Goal: Task Accomplishment & Management: Use online tool/utility

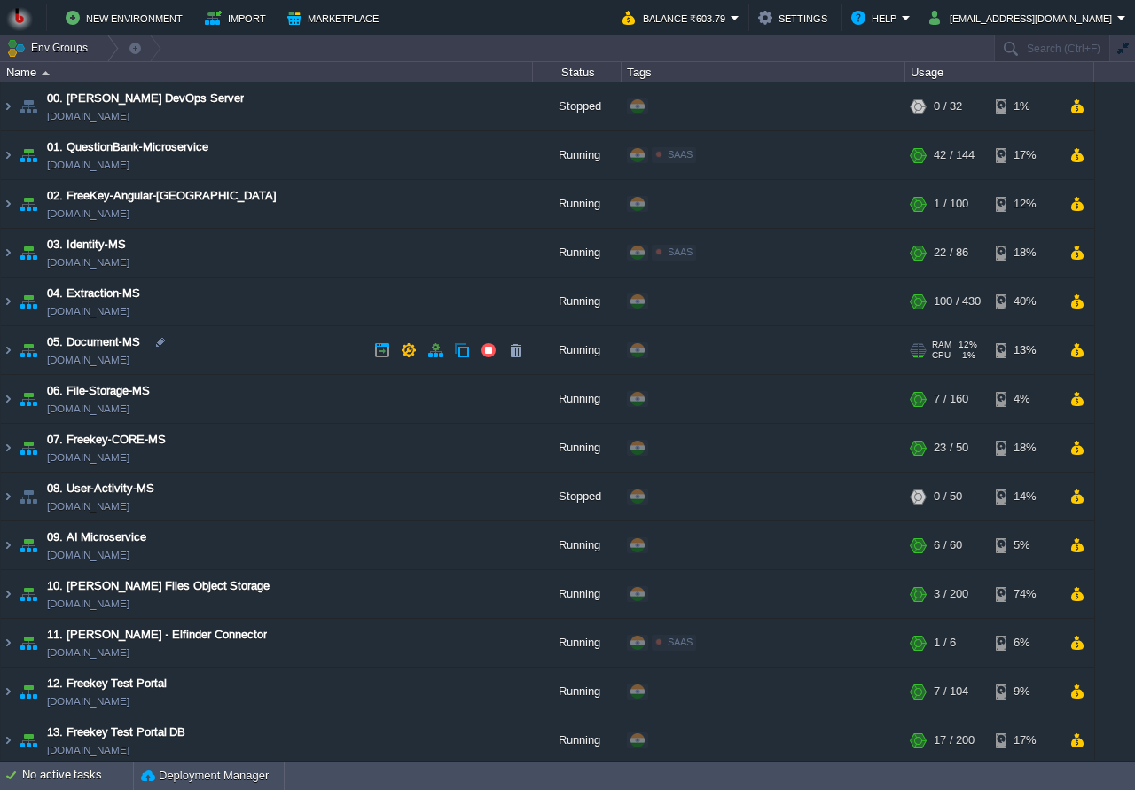
click at [282, 358] on td "05. Document-MS [DOMAIN_NAME]" at bounding box center [267, 350] width 532 height 49
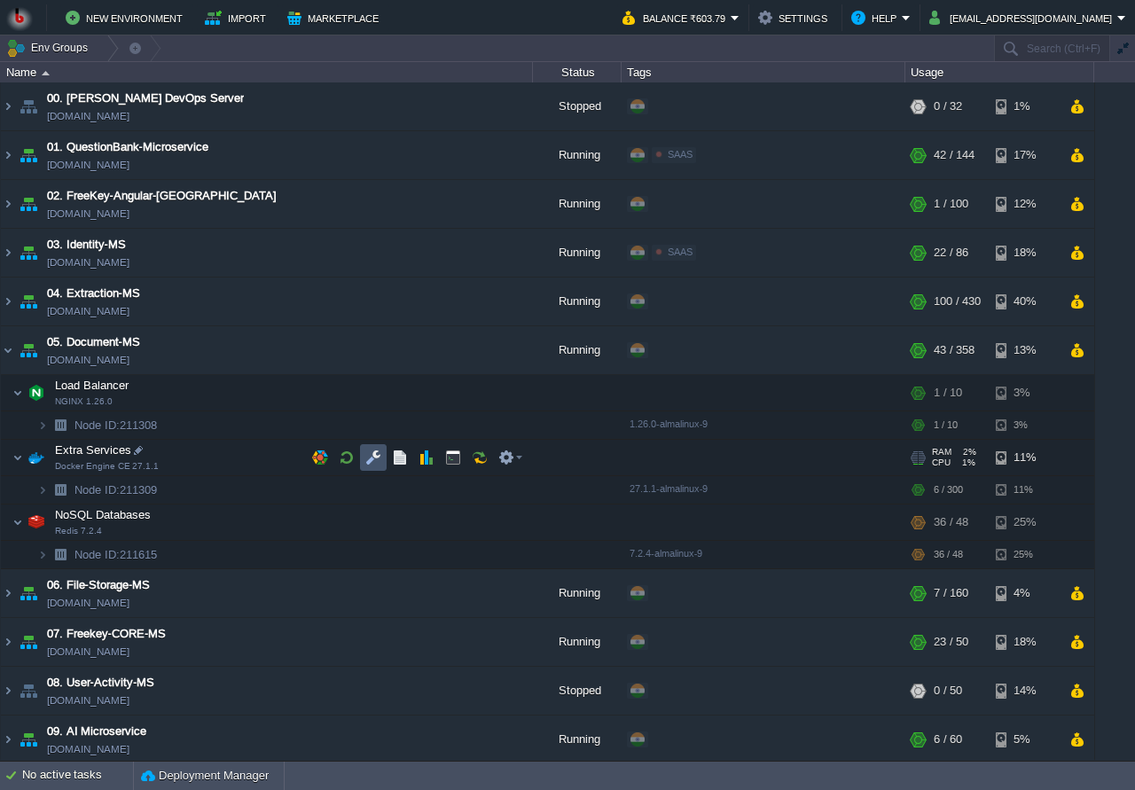
click at [374, 456] on button "button" at bounding box center [373, 457] width 16 height 16
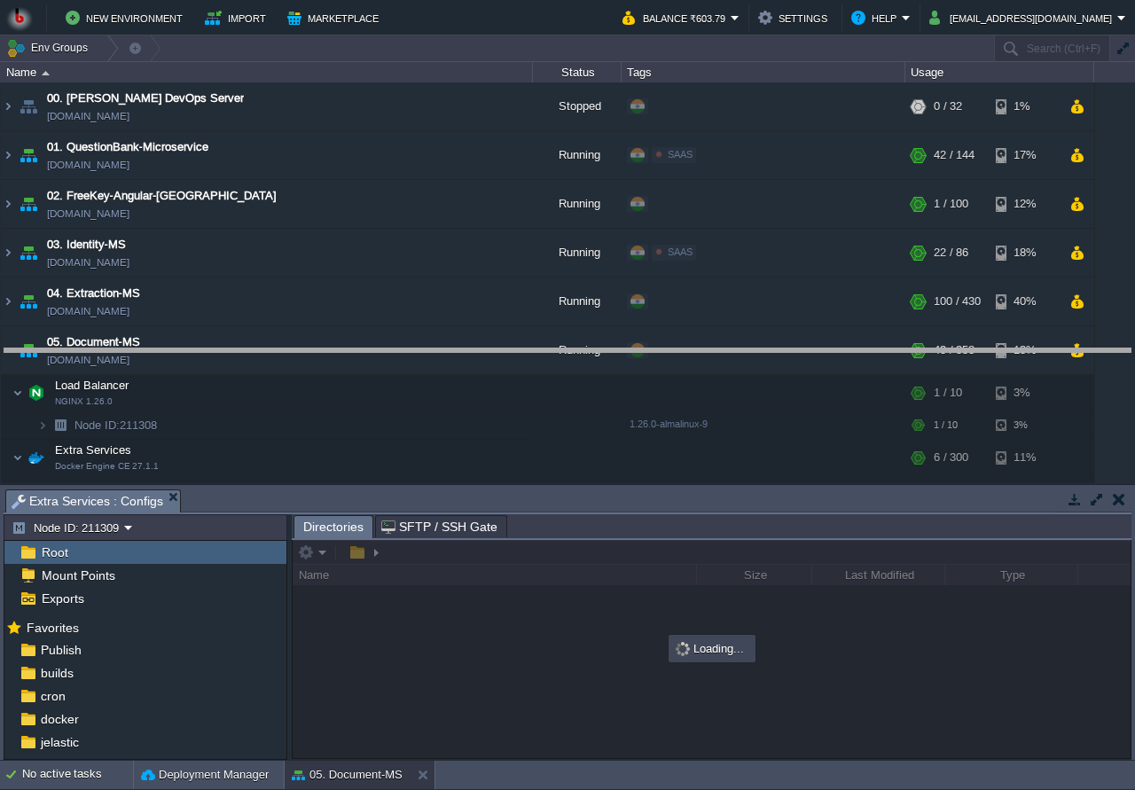
drag, startPoint x: 415, startPoint y: 496, endPoint x: 396, endPoint y: 356, distance: 142.2
click at [396, 356] on body "New Environment Import Marketplace Bonus ₹0.00 Upgrade Account Balance ₹603.79 …" at bounding box center [567, 395] width 1135 height 790
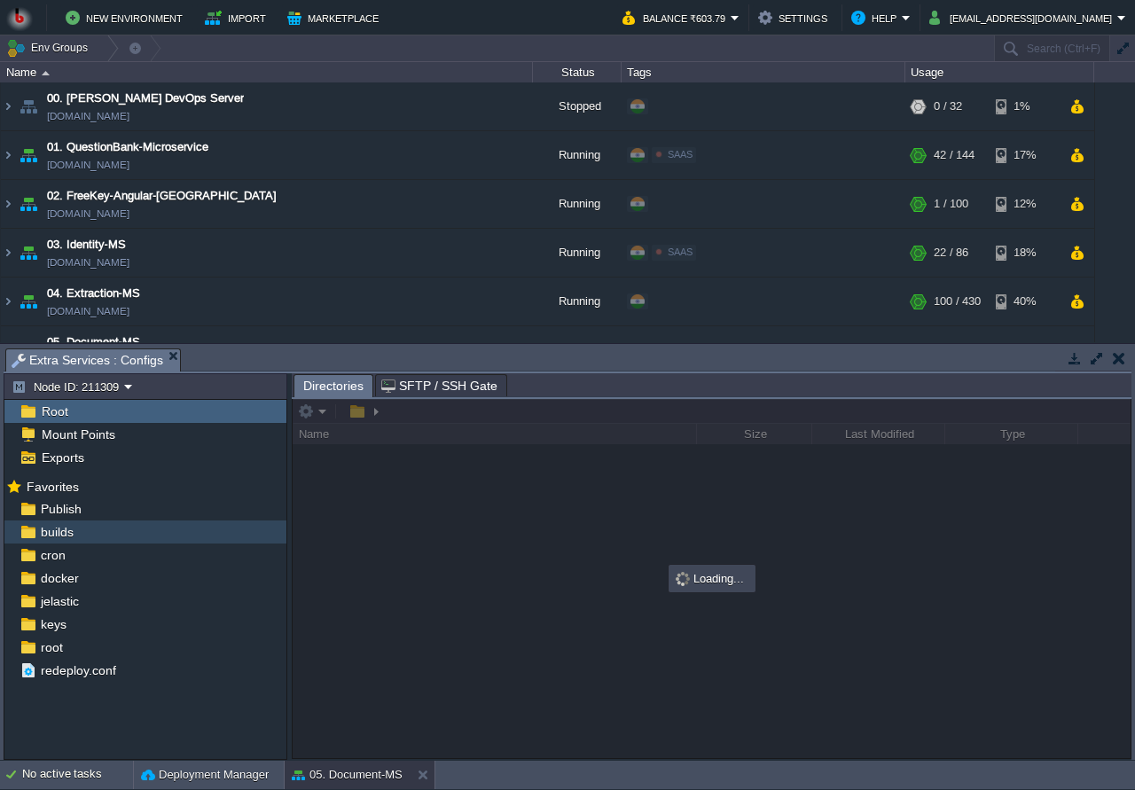
click at [170, 522] on div "builds" at bounding box center [145, 531] width 282 height 23
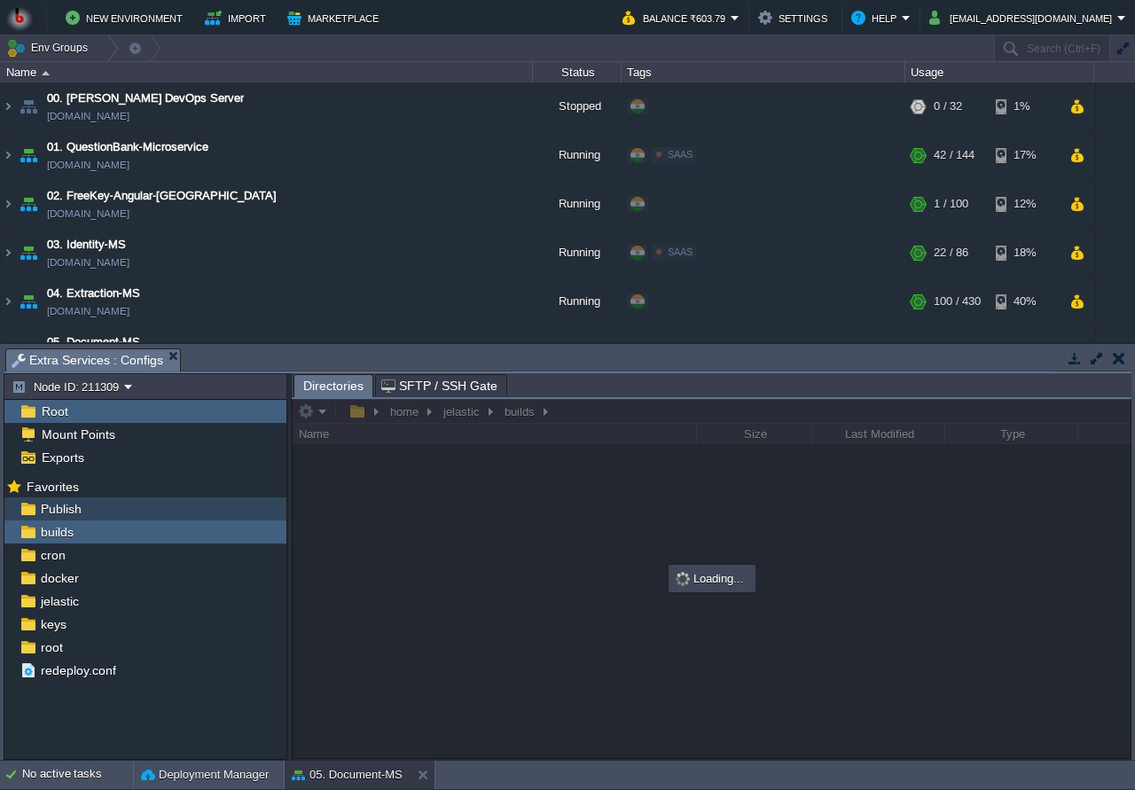
click at [148, 507] on div "Publish" at bounding box center [145, 508] width 282 height 23
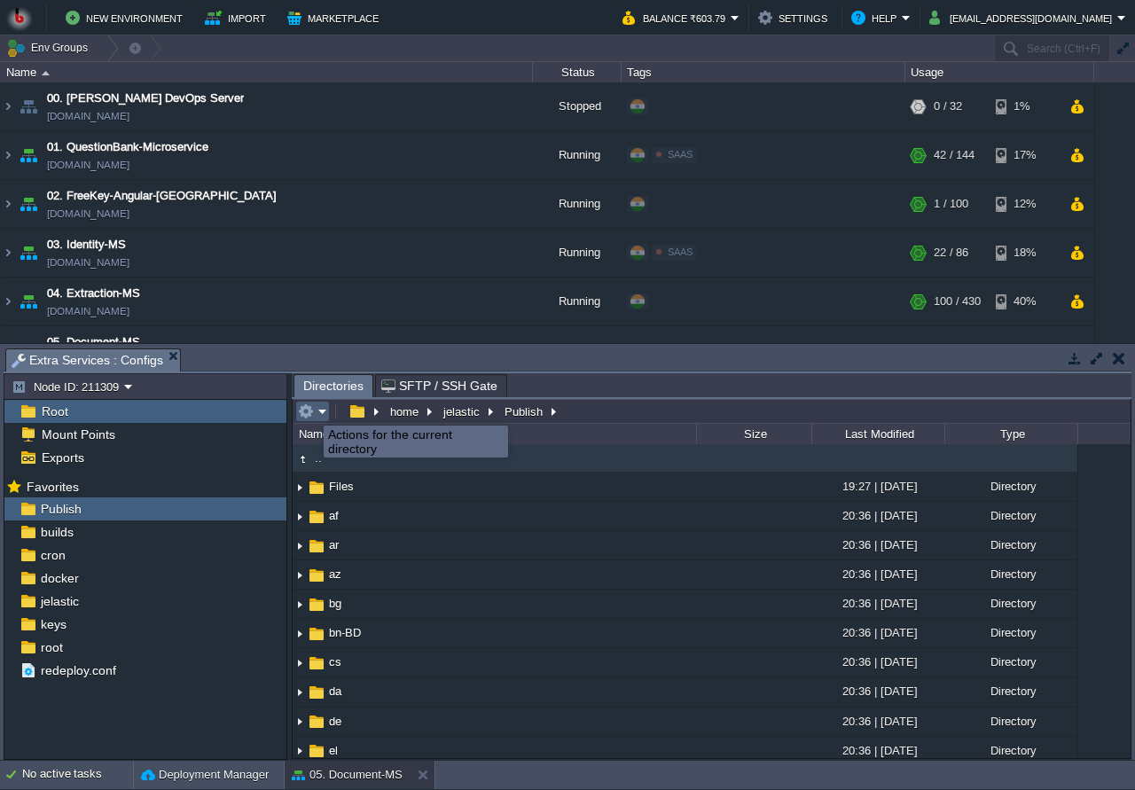
click at [310, 410] on button "button" at bounding box center [306, 411] width 16 height 16
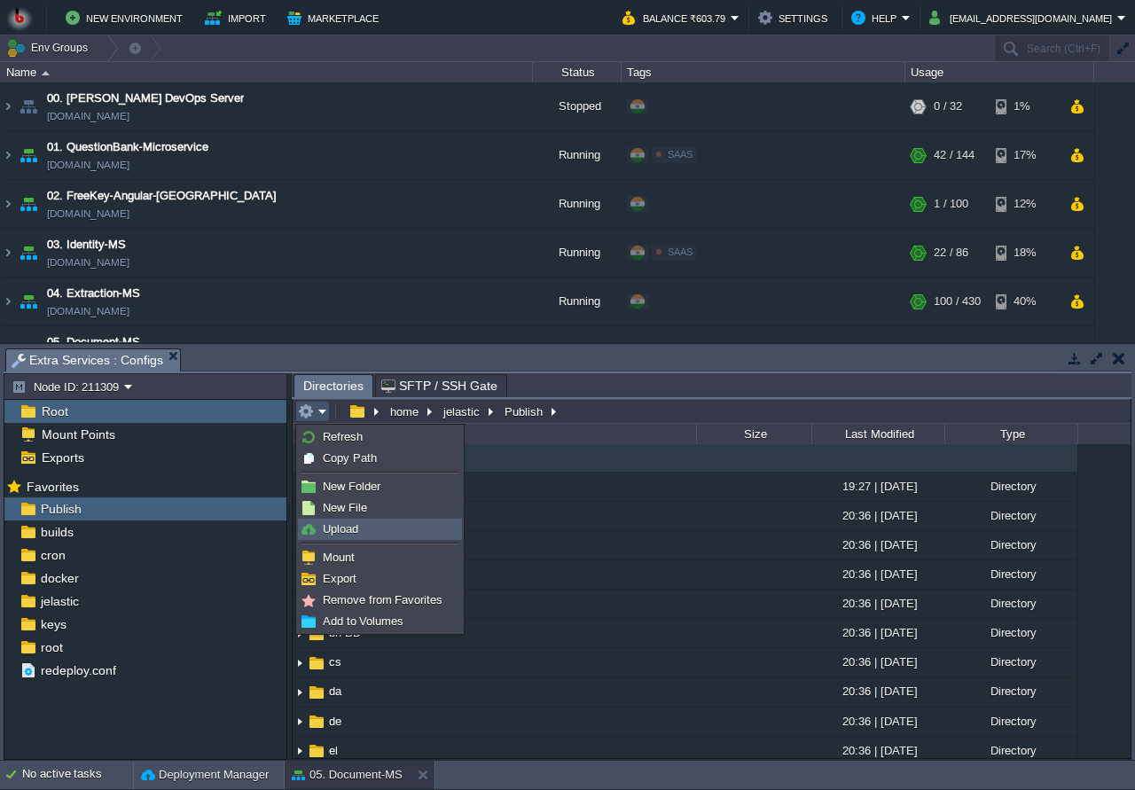
click at [341, 534] on span "Upload" at bounding box center [340, 528] width 35 height 13
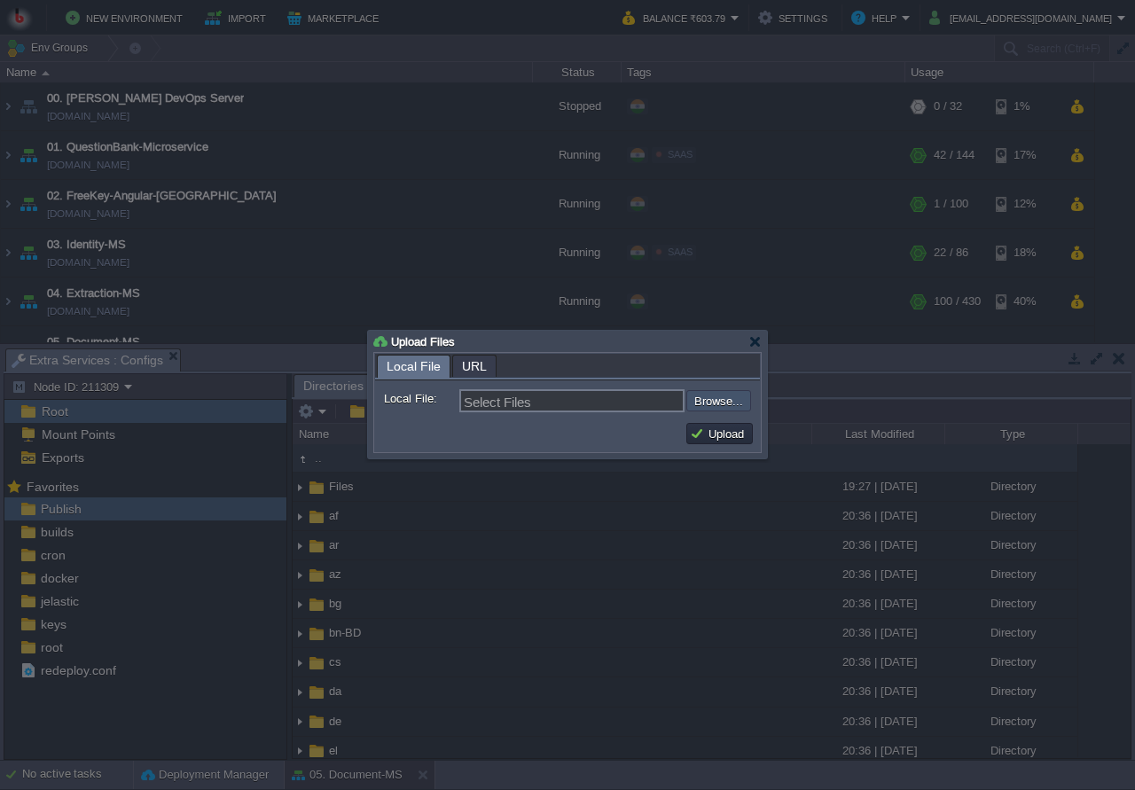
click at [692, 403] on input "file" at bounding box center [639, 400] width 224 height 21
type input "C:\fakepath\PdfGenerateMicroservice.dll"
type input "PdfGenerateMicroservice.dll"
click at [719, 424] on td "Upload" at bounding box center [720, 433] width 72 height 27
click at [721, 440] on button "Upload" at bounding box center [719, 434] width 59 height 16
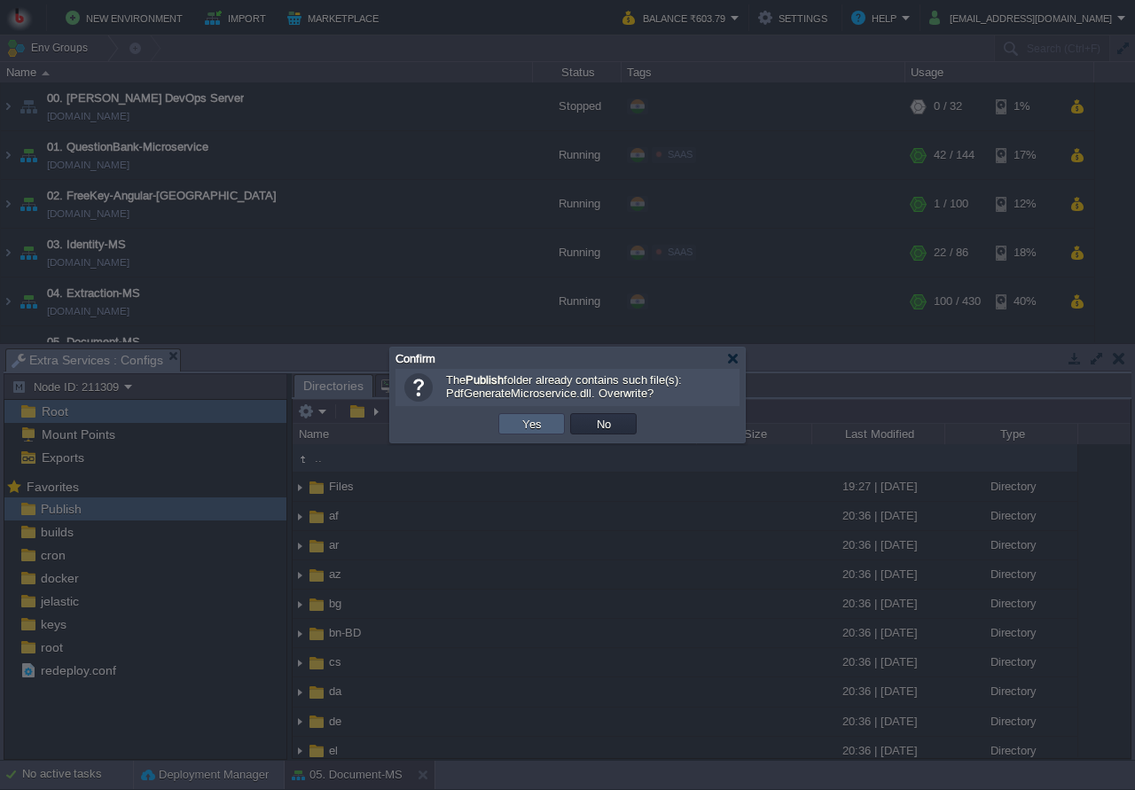
click at [548, 422] on td "Yes" at bounding box center [531, 423] width 66 height 21
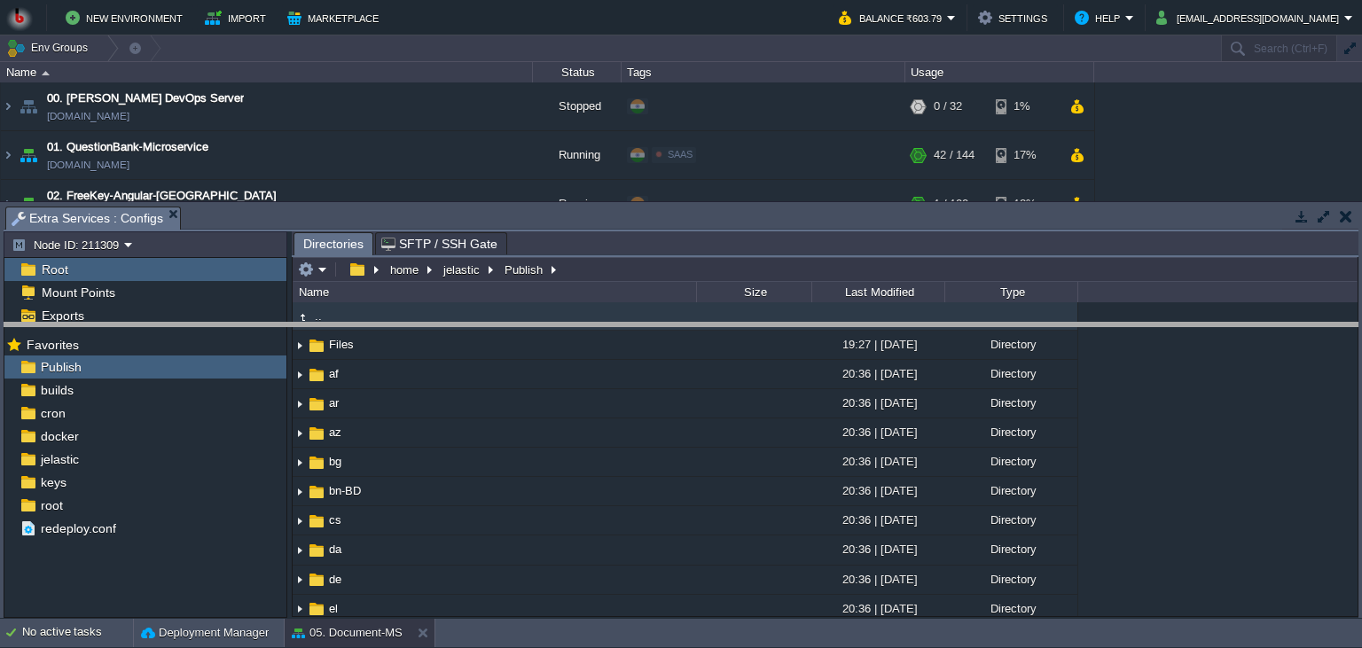
drag, startPoint x: 285, startPoint y: 209, endPoint x: 271, endPoint y: 325, distance: 116.9
click at [271, 325] on body "New Environment Import Marketplace Bonus ₹0.00 Upgrade Account Balance ₹603.79 …" at bounding box center [681, 324] width 1362 height 648
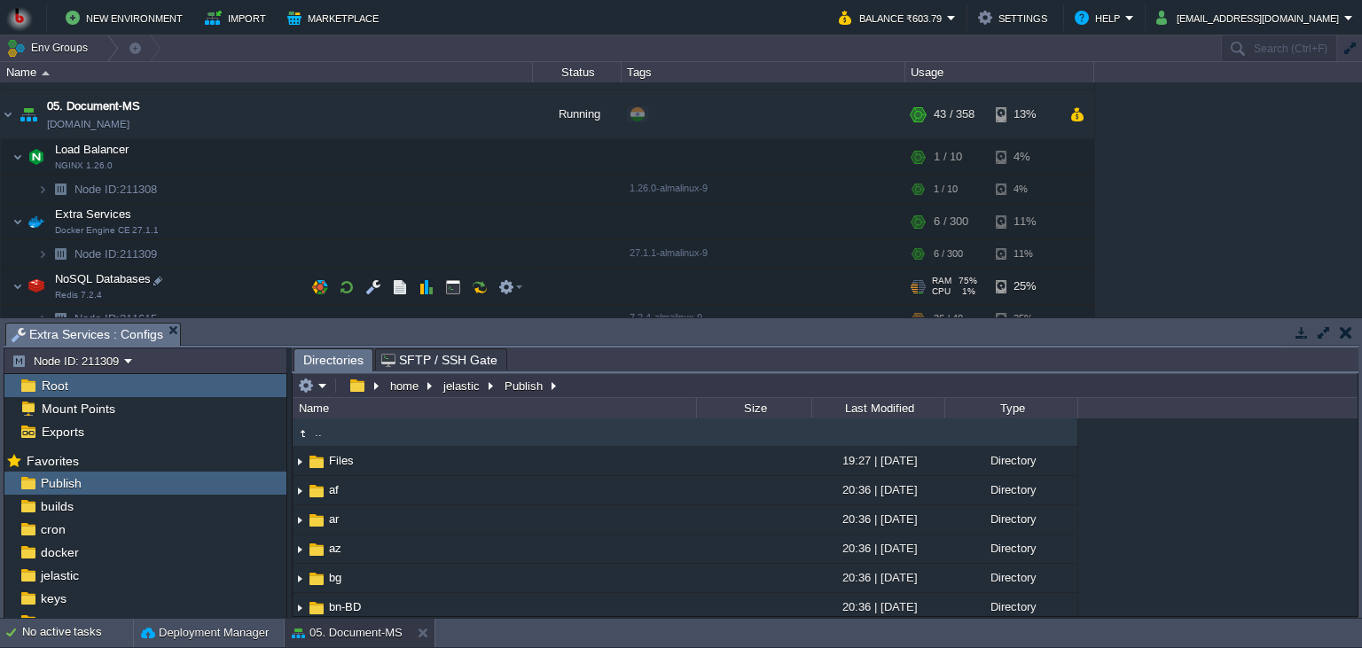
scroll to position [242, 0]
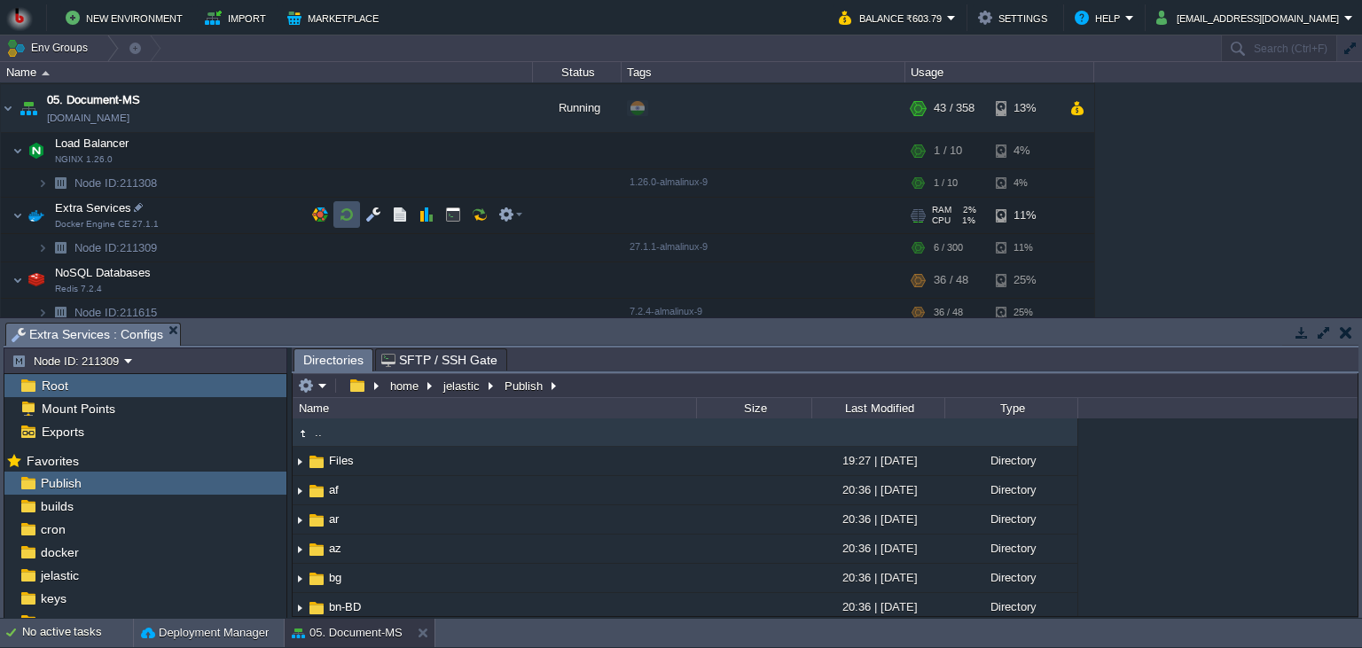
click at [340, 221] on button "button" at bounding box center [347, 215] width 16 height 16
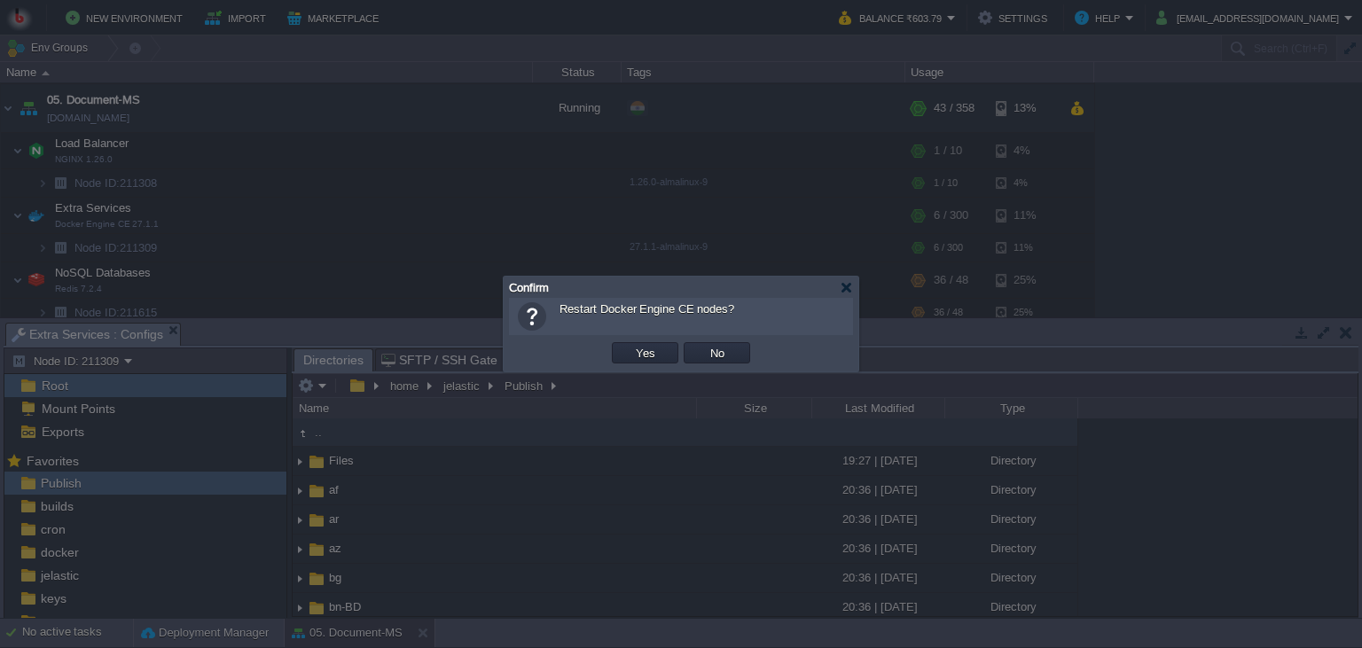
drag, startPoint x: 631, startPoint y: 339, endPoint x: 642, endPoint y: 359, distance: 23.0
click at [631, 340] on div "OK Yes No Cancel" at bounding box center [681, 353] width 344 height 36
click at [642, 359] on button "Yes" at bounding box center [645, 353] width 30 height 16
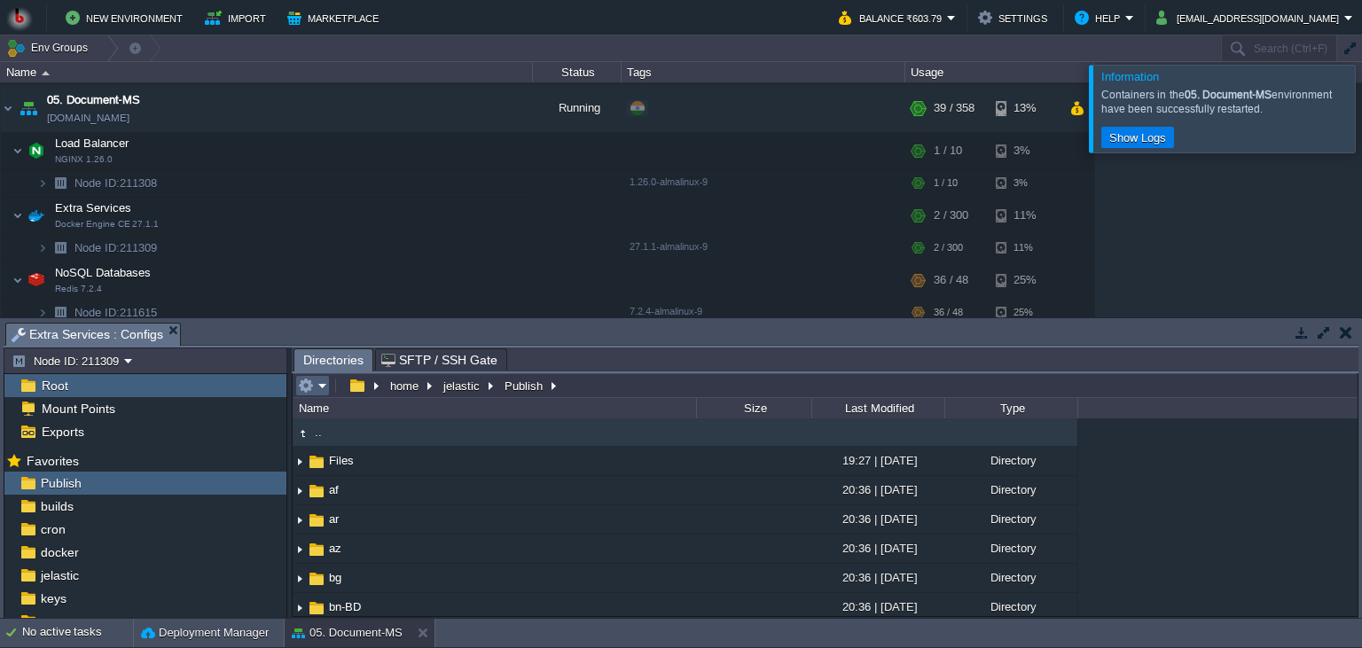
click at [315, 389] on em at bounding box center [312, 386] width 29 height 16
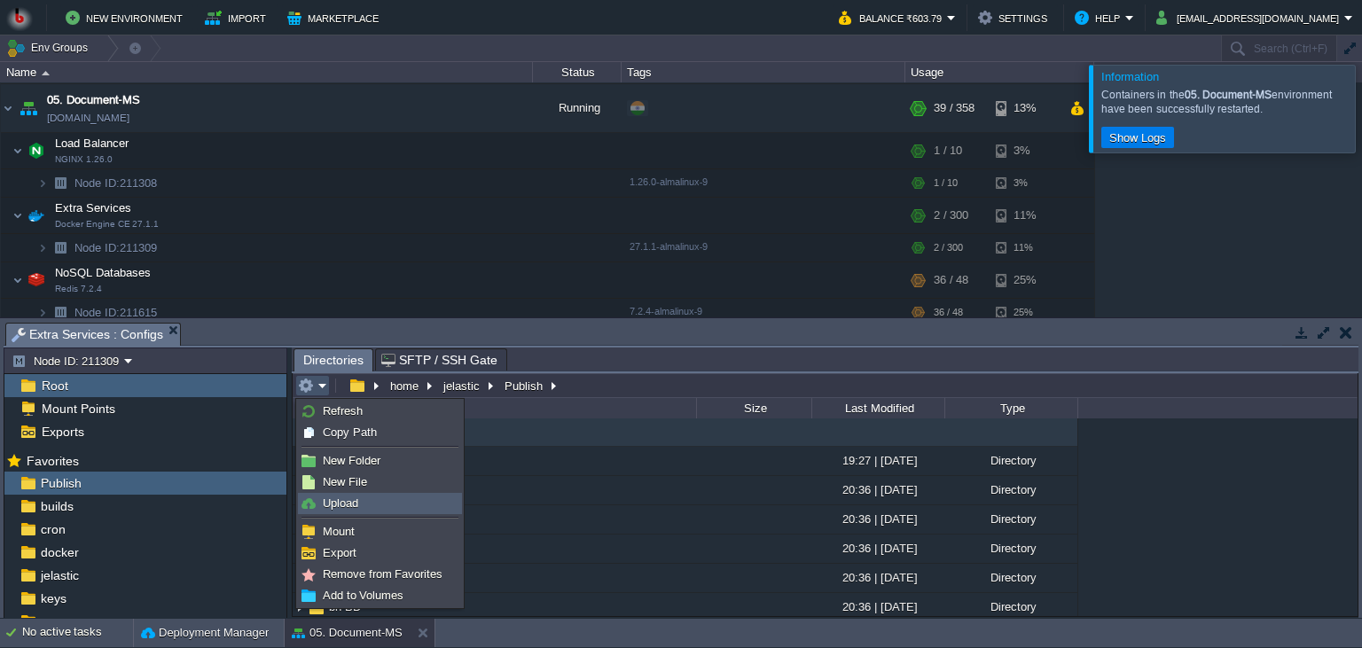
click at [342, 504] on span "Upload" at bounding box center [340, 502] width 35 height 13
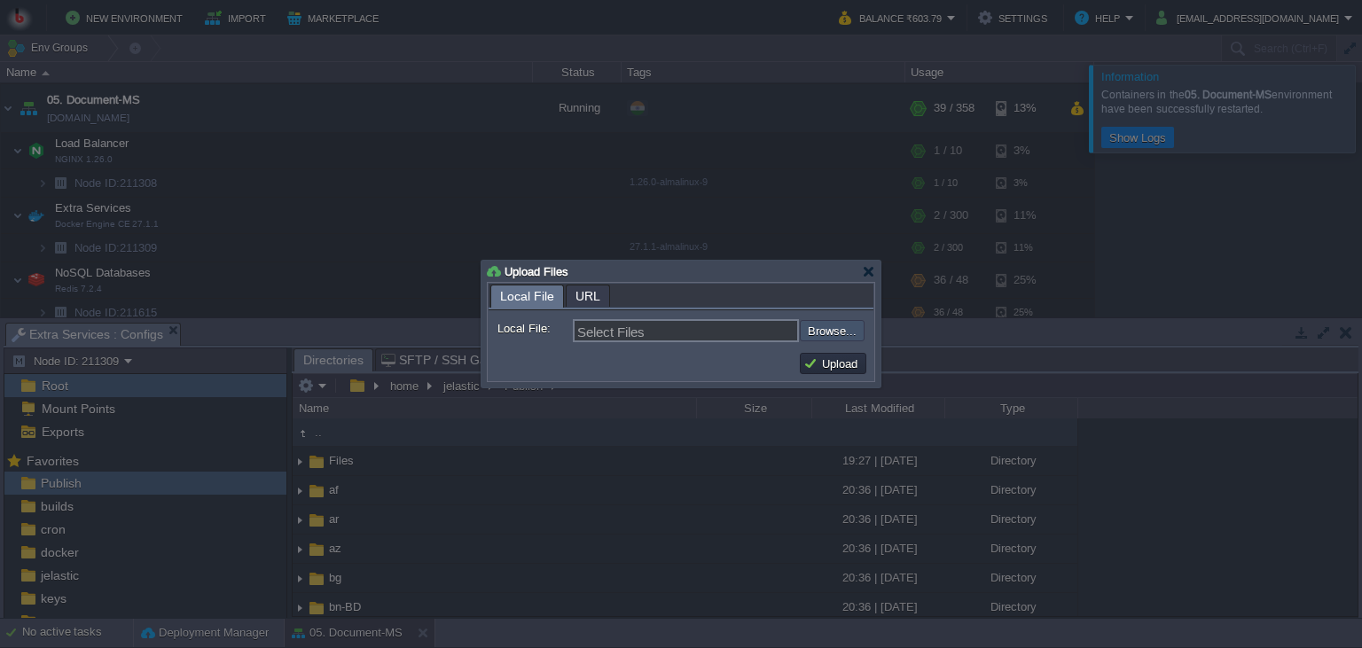
click at [805, 328] on input "file" at bounding box center [752, 330] width 224 height 21
type input "C:\fakepath\PdfGenerateMicroservice.dll"
type input "PdfGenerateMicroservice.dll"
click at [836, 373] on td "Upload" at bounding box center [833, 363] width 66 height 21
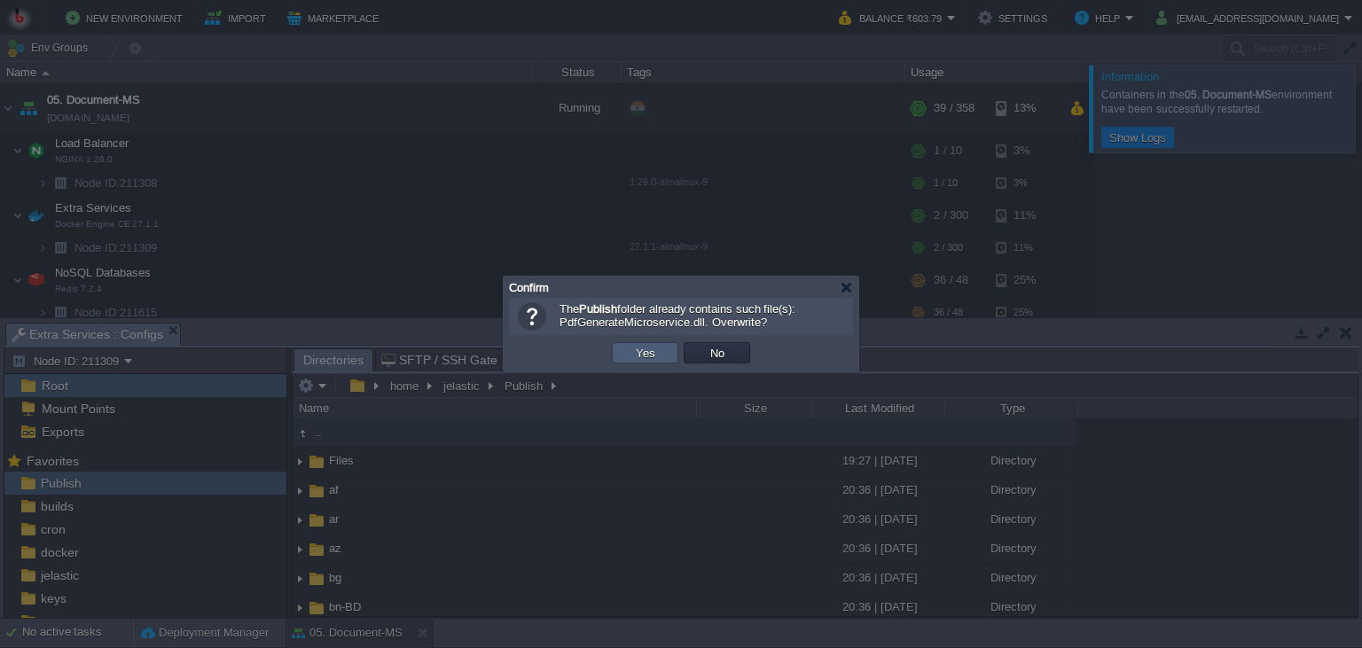
click at [640, 348] on button "Yes" at bounding box center [645, 353] width 30 height 16
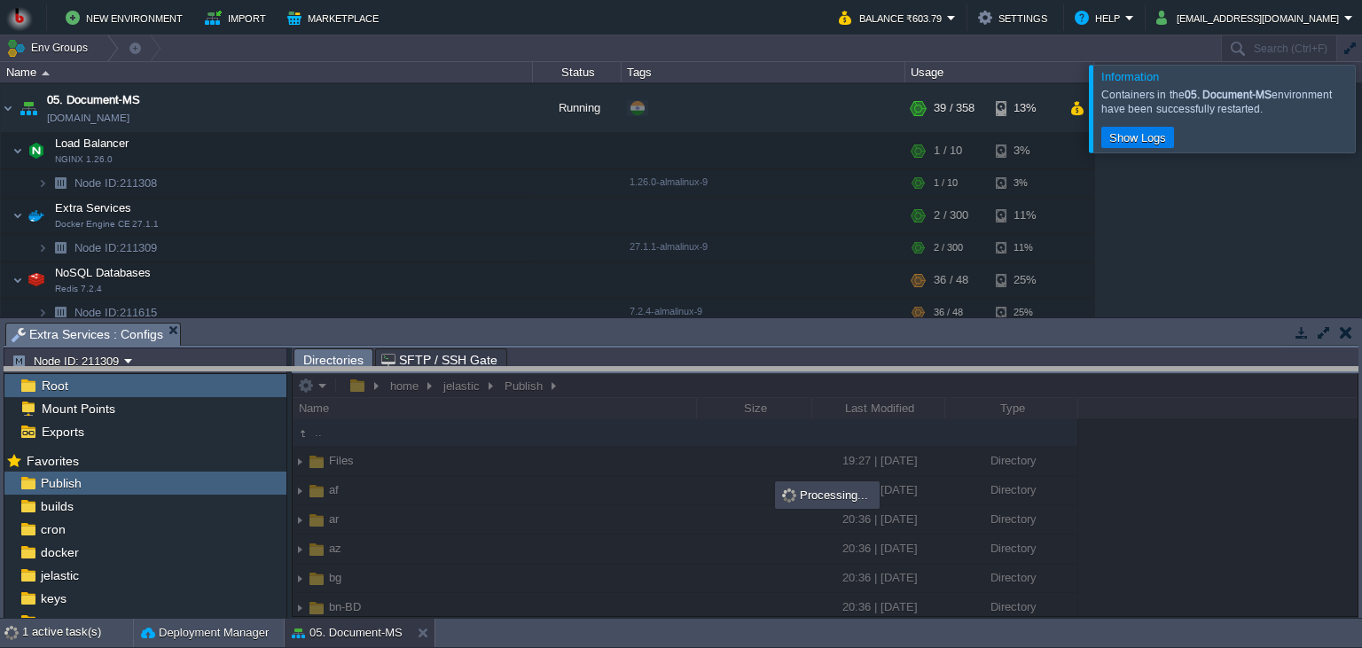
drag, startPoint x: 647, startPoint y: 342, endPoint x: 635, endPoint y: 434, distance: 93.0
click at [635, 434] on body "New Environment Import Marketplace Bonus ₹0.00 Upgrade Account Balance ₹603.79 …" at bounding box center [681, 324] width 1362 height 648
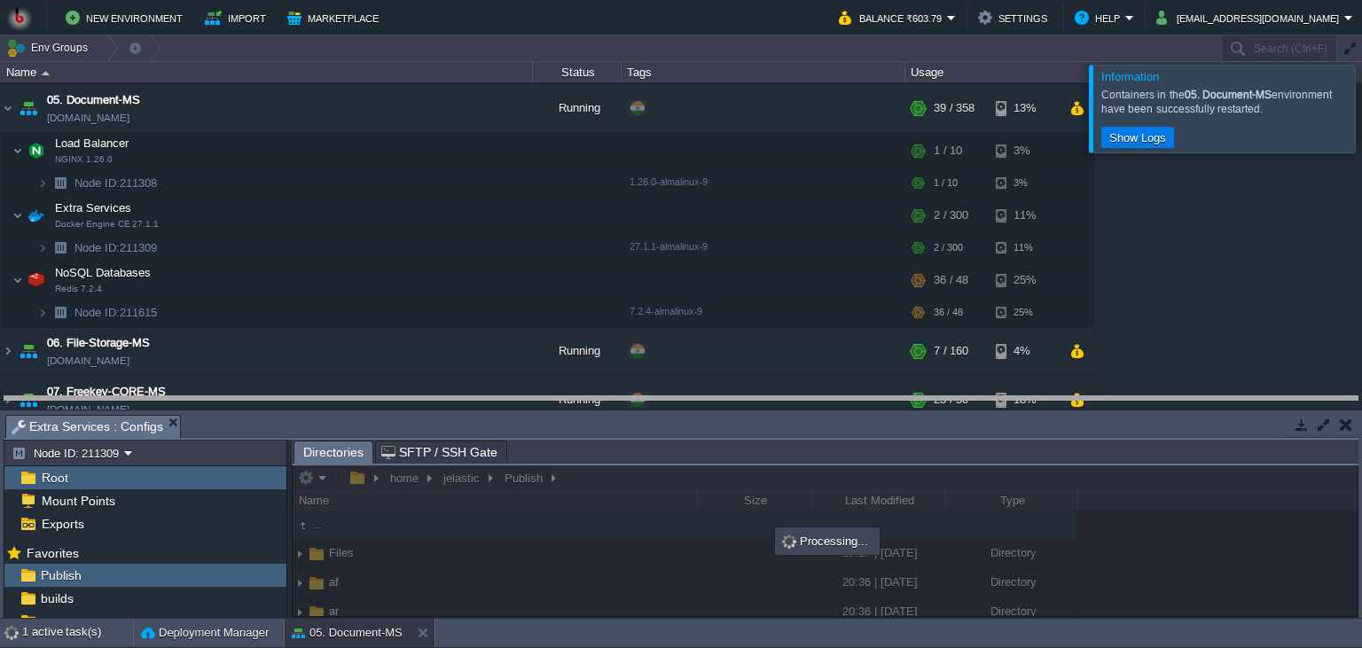
drag, startPoint x: 761, startPoint y: 427, endPoint x: 761, endPoint y: 381, distance: 46.1
click at [761, 381] on body "New Environment Import Marketplace Bonus ₹0.00 Upgrade Account Balance ₹603.79 …" at bounding box center [681, 324] width 1362 height 648
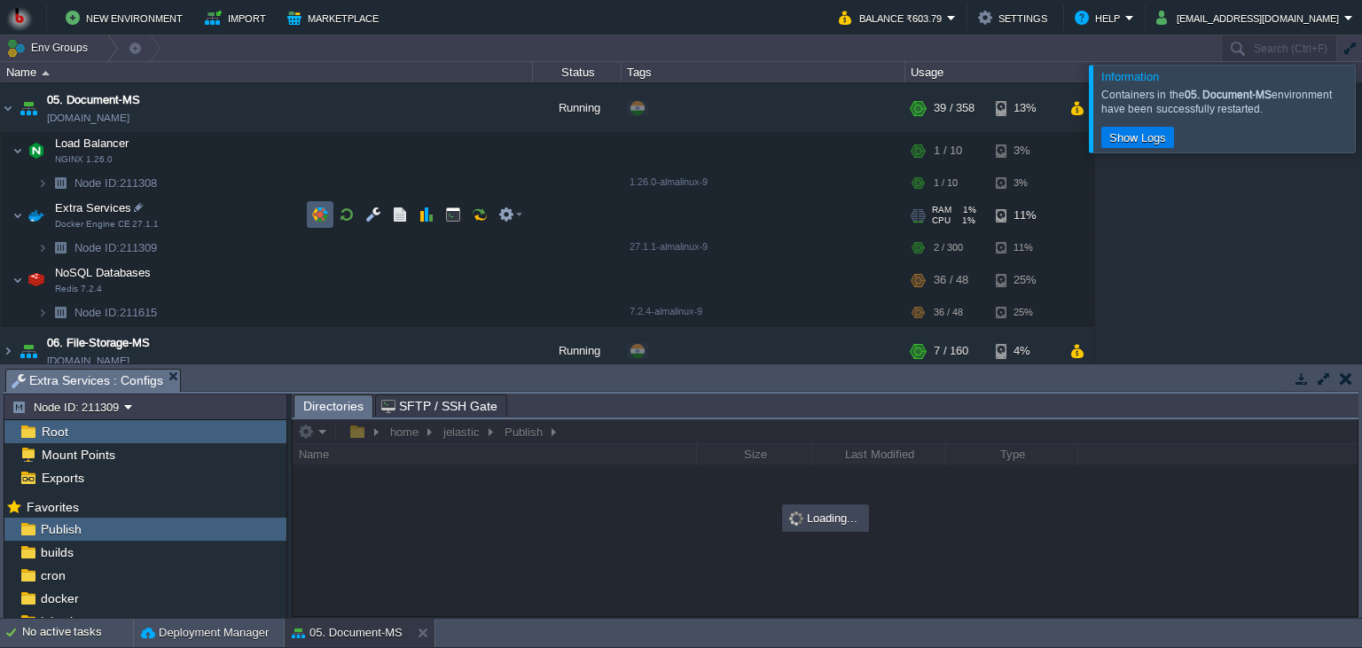
click at [335, 213] on td at bounding box center [346, 214] width 27 height 27
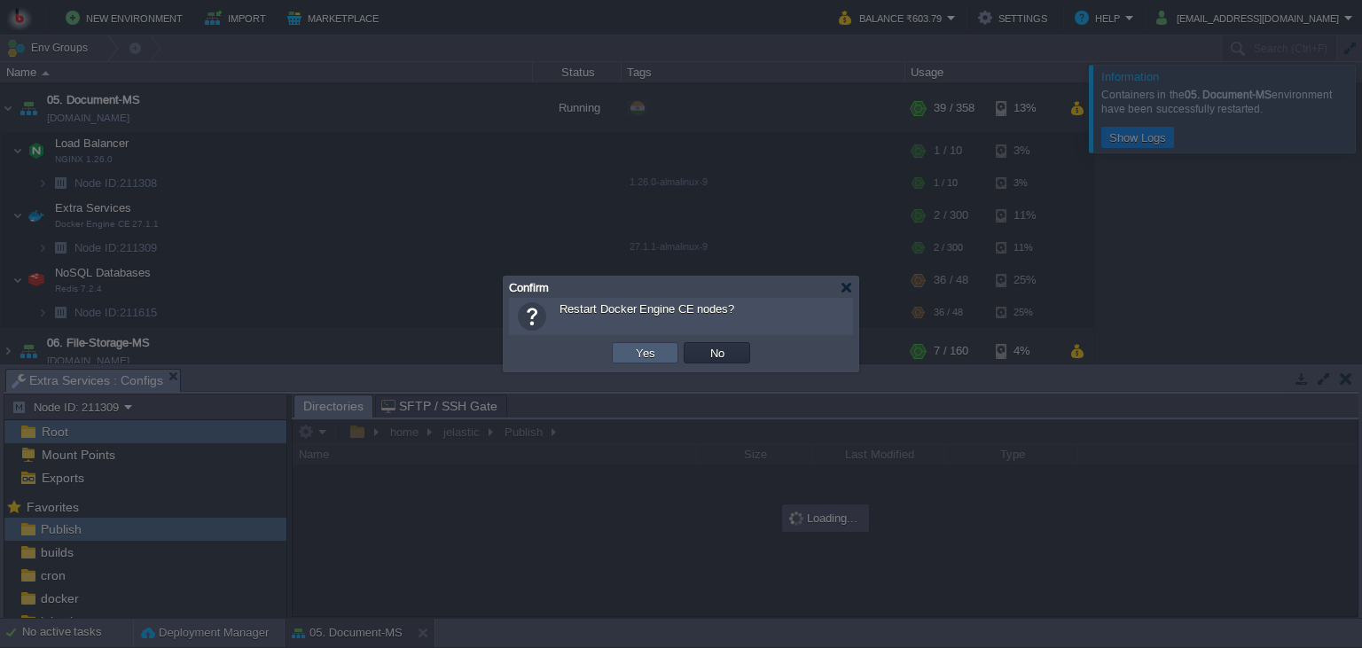
click at [655, 356] on button "Yes" at bounding box center [645, 353] width 30 height 16
